Goal: Check status: Check status

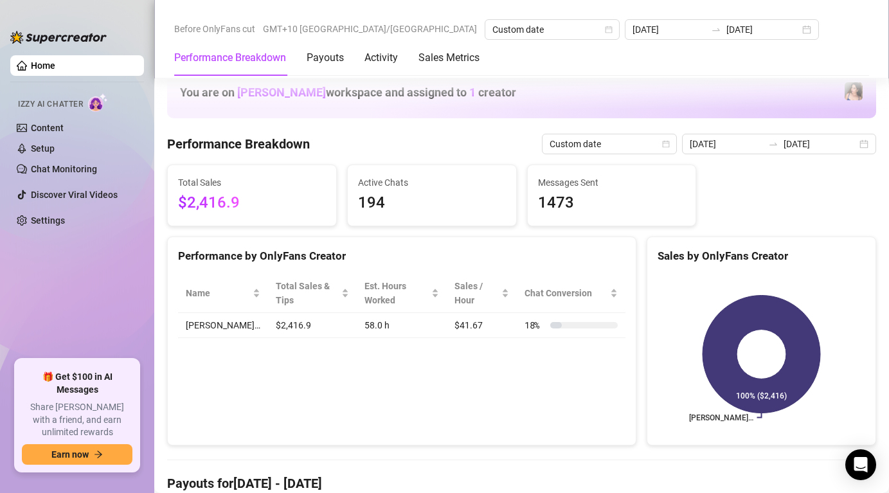
scroll to position [390, 0]
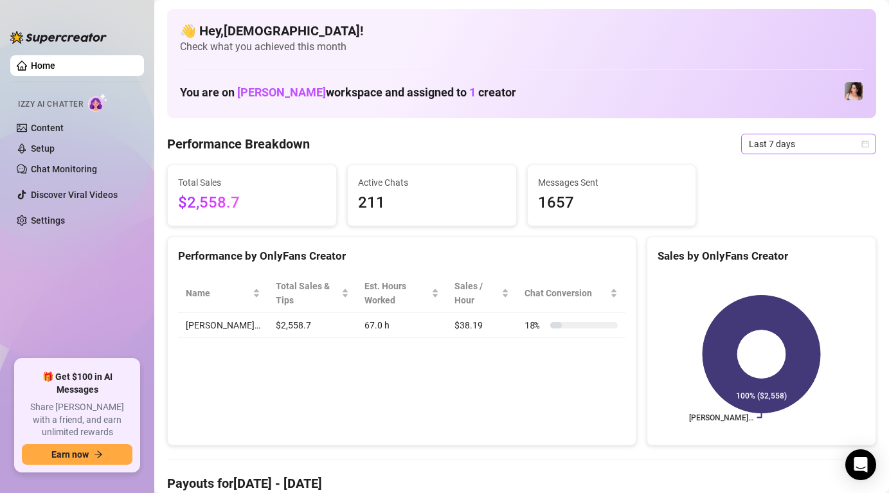
click at [763, 147] on span "Last 7 days" at bounding box center [809, 143] width 120 height 19
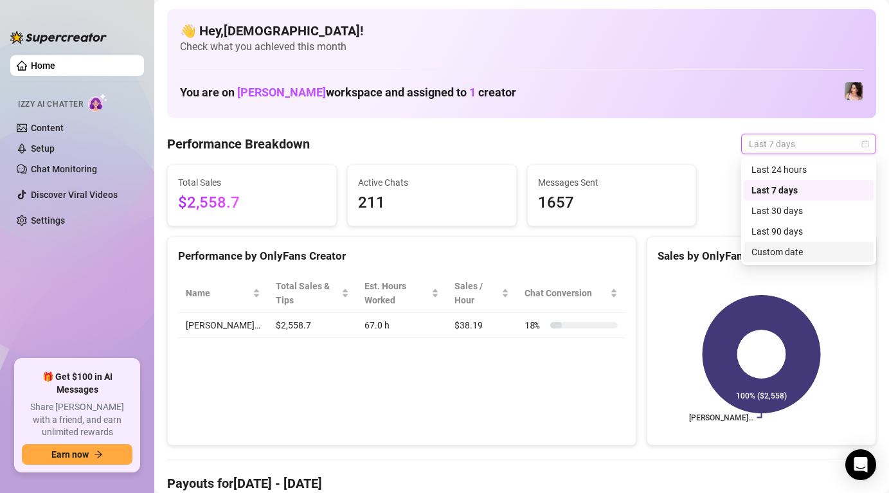
click at [775, 246] on div "Custom date" at bounding box center [809, 252] width 114 height 14
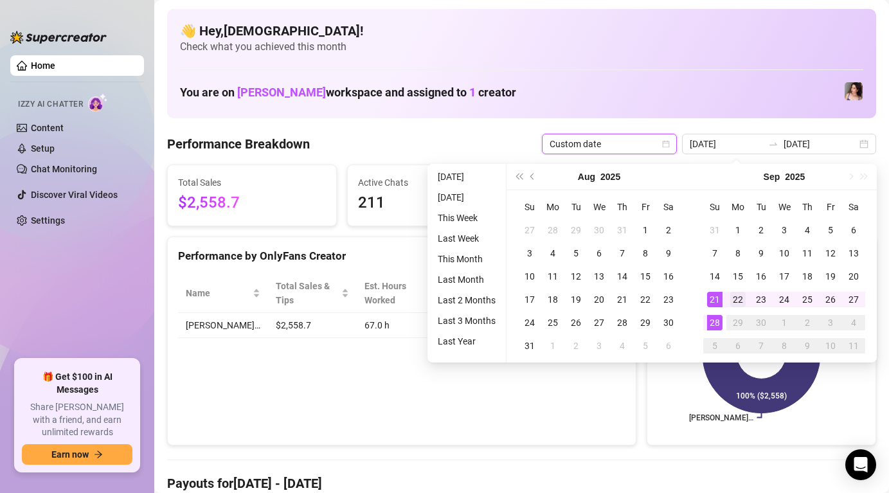
type input "[DATE]"
click at [741, 296] on div "22" at bounding box center [737, 299] width 15 height 15
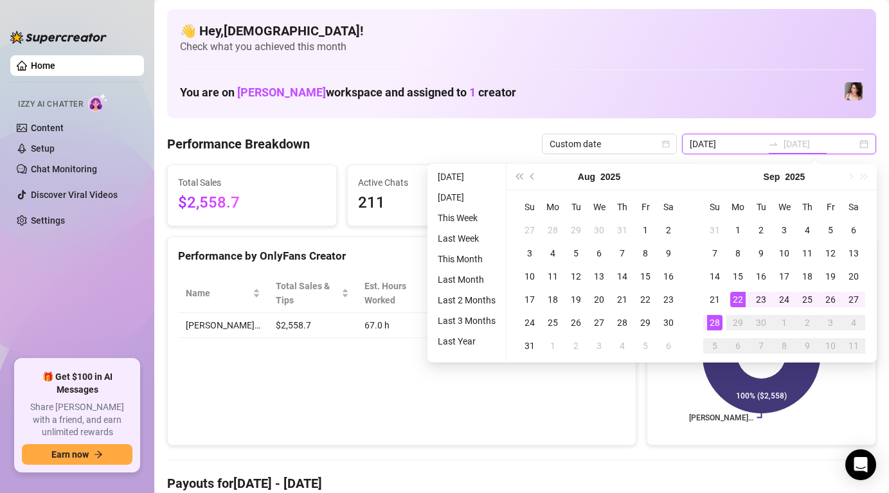
type input "[DATE]"
click at [717, 315] on div "28" at bounding box center [714, 322] width 15 height 15
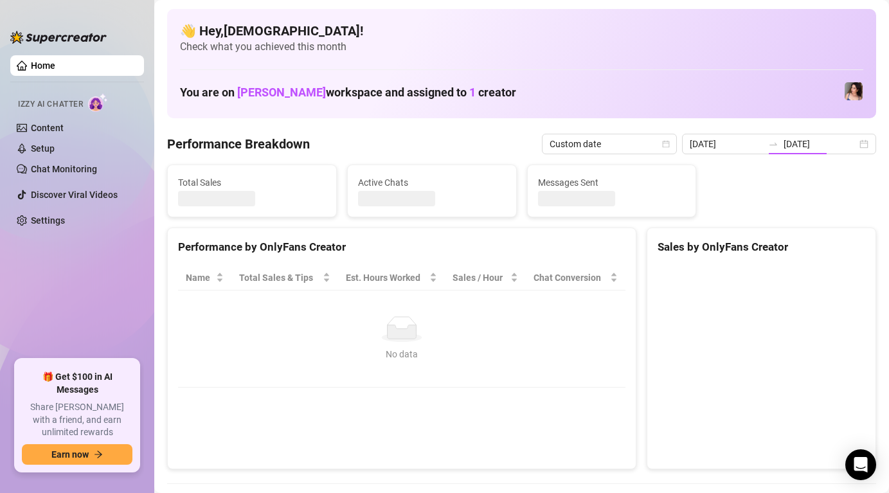
type input "[DATE]"
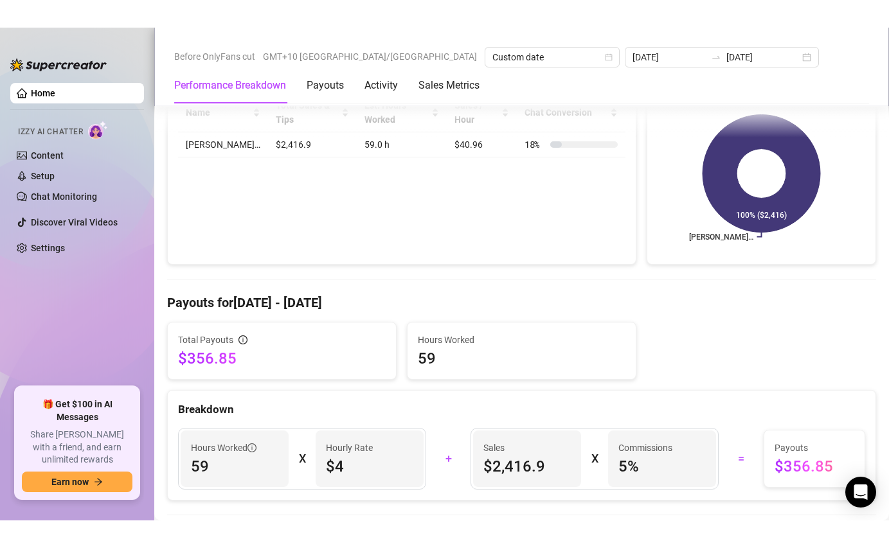
scroll to position [210, 0]
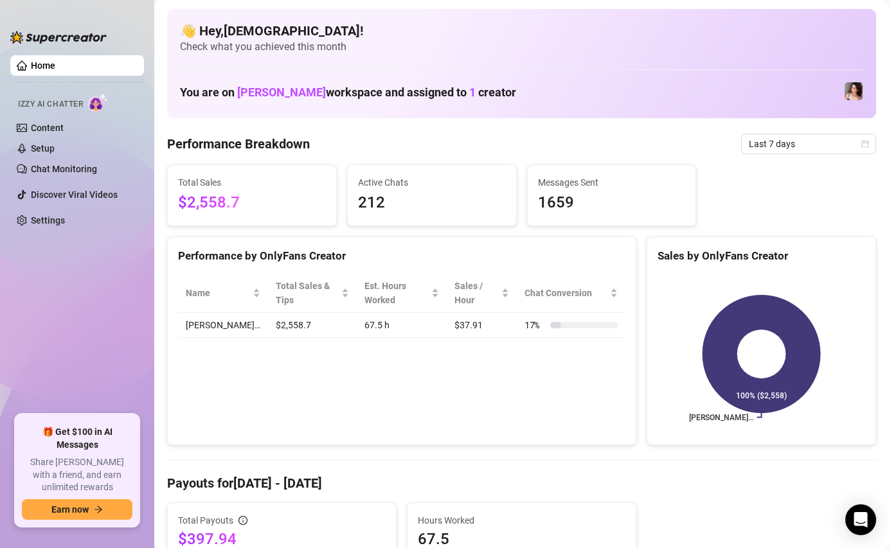
click at [800, 153] on span "Last 7 days" at bounding box center [809, 143] width 120 height 19
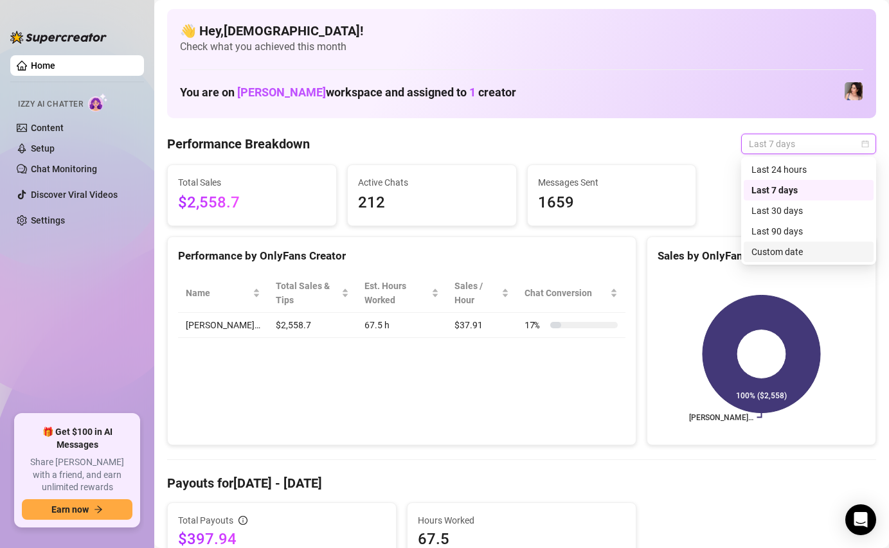
click at [794, 258] on div "Custom date" at bounding box center [809, 252] width 114 height 14
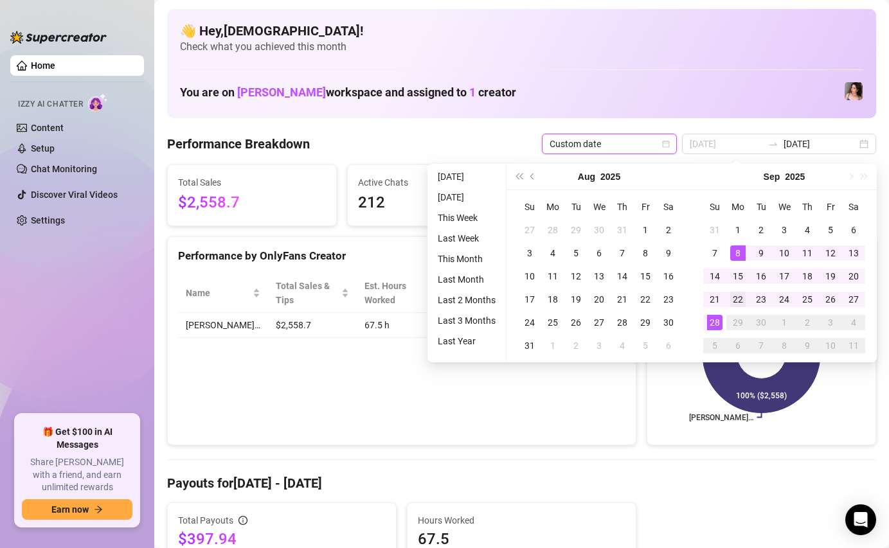
type input "[DATE]"
click at [741, 296] on div "22" at bounding box center [737, 299] width 15 height 15
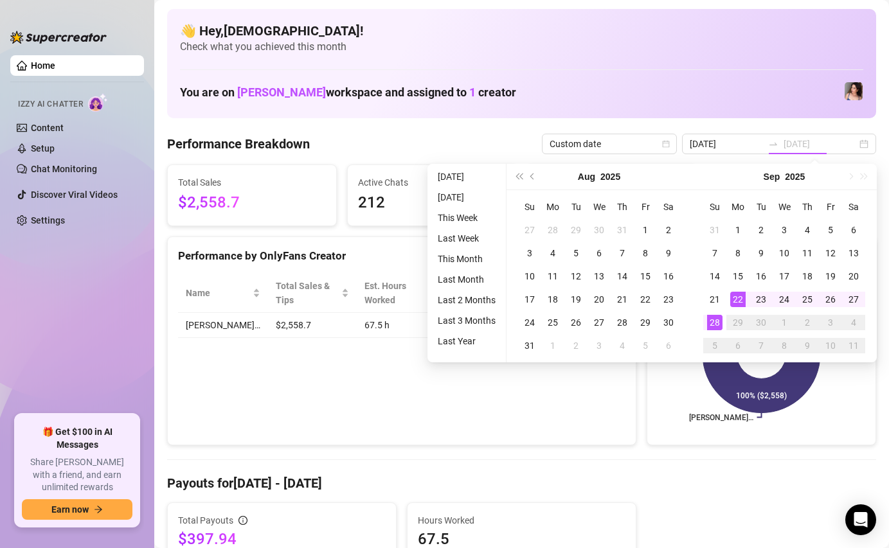
click at [714, 325] on div "28" at bounding box center [714, 322] width 15 height 15
type input "[DATE]"
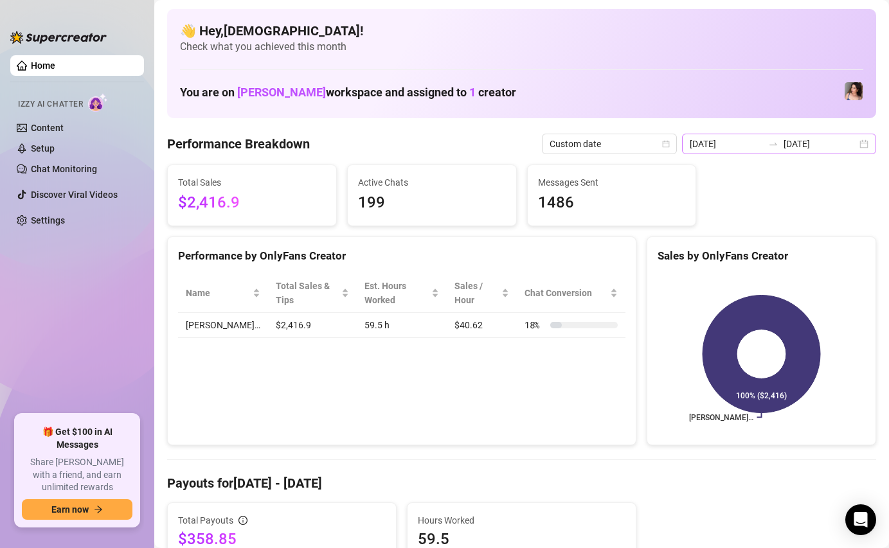
click at [868, 144] on div "[DATE] [DATE]" at bounding box center [779, 144] width 194 height 21
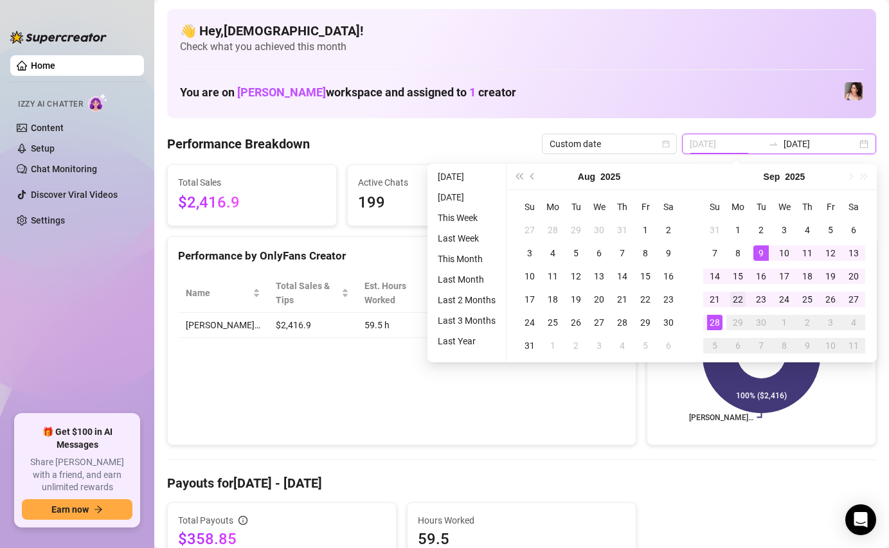
type input "[DATE]"
click at [740, 306] on div "22" at bounding box center [737, 299] width 15 height 15
click at [718, 323] on div "28" at bounding box center [714, 322] width 15 height 15
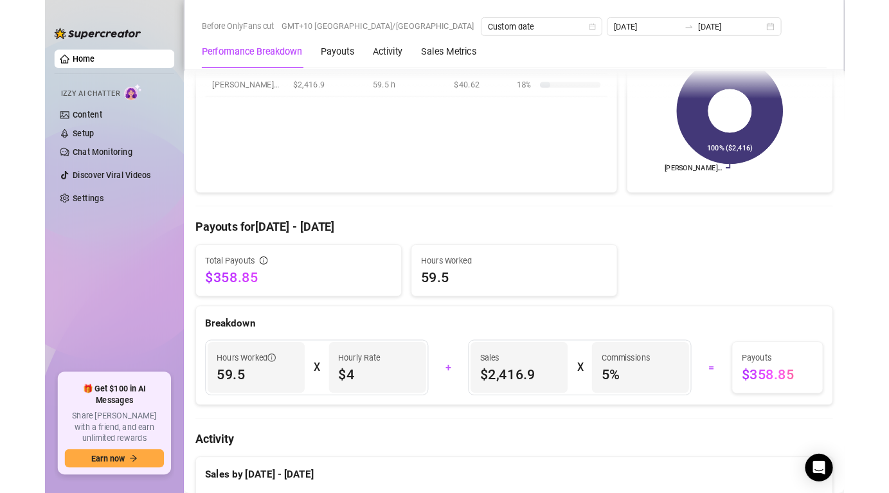
scroll to position [231, 0]
